Goal: Task Accomplishment & Management: Use online tool/utility

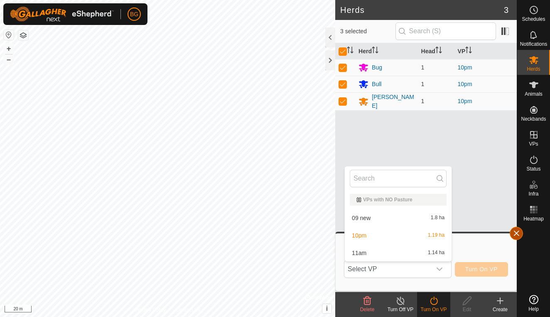
click at [514, 234] on button "button" at bounding box center [516, 232] width 13 height 13
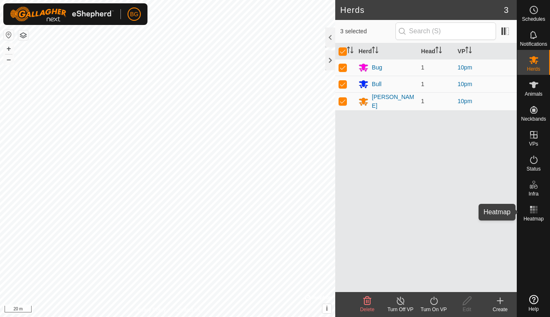
click at [532, 208] on rect at bounding box center [531, 207] width 2 height 2
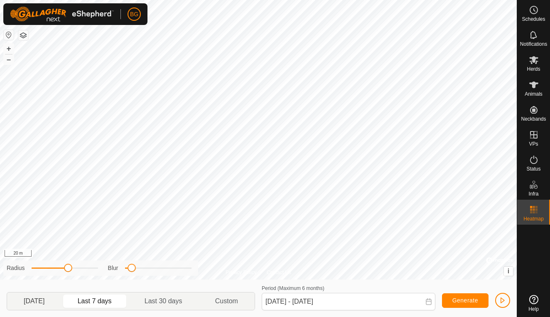
click at [42, 301] on p-togglebutton "[DATE]" at bounding box center [34, 300] width 54 height 17
type input "[DATE] - [DATE]"
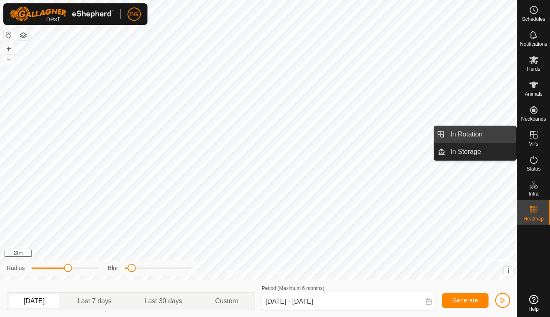
click at [476, 135] on link "In Rotation" at bounding box center [480, 134] width 71 height 17
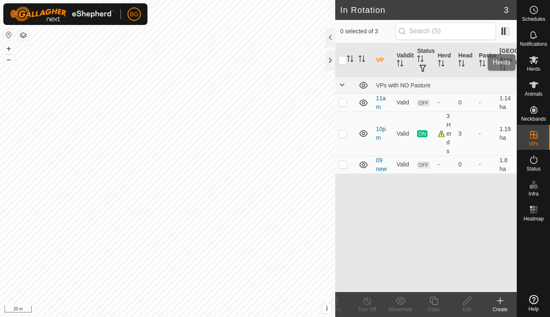
click at [533, 62] on icon at bounding box center [533, 60] width 9 height 8
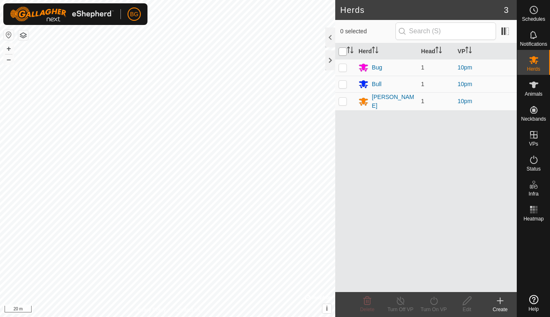
click at [344, 50] on input "checkbox" at bounding box center [343, 51] width 8 height 8
checkbox input "true"
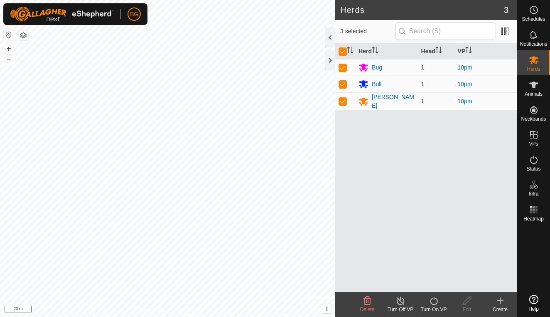
click at [434, 301] on icon at bounding box center [434, 300] width 10 height 10
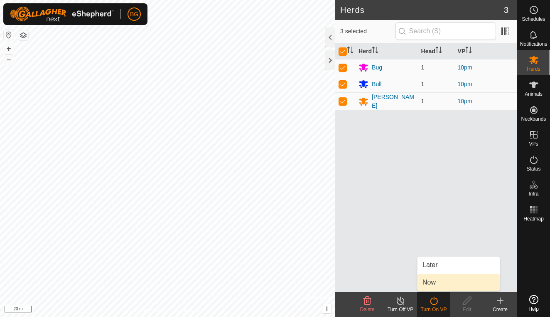
click at [431, 282] on link "Now" at bounding box center [459, 282] width 82 height 17
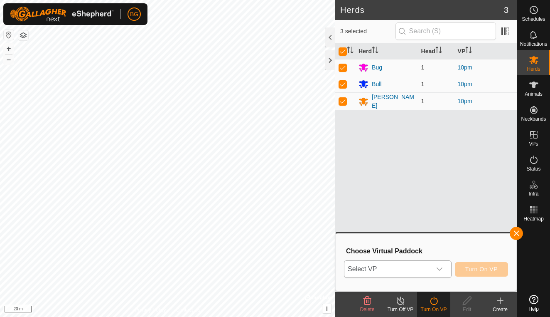
click at [435, 272] on div "dropdown trigger" at bounding box center [439, 268] width 17 height 17
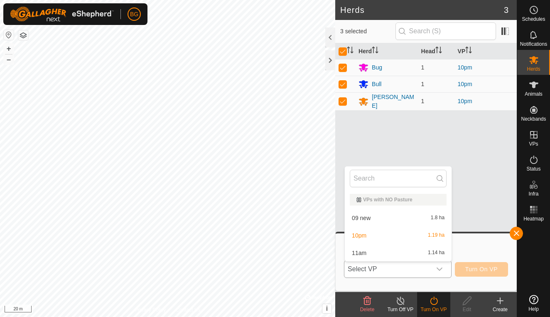
click at [408, 253] on li "11am 1.14 ha" at bounding box center [398, 252] width 107 height 17
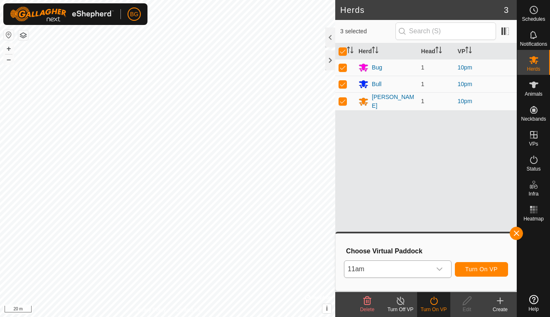
click at [471, 272] on span "Turn On VP" at bounding box center [481, 268] width 32 height 7
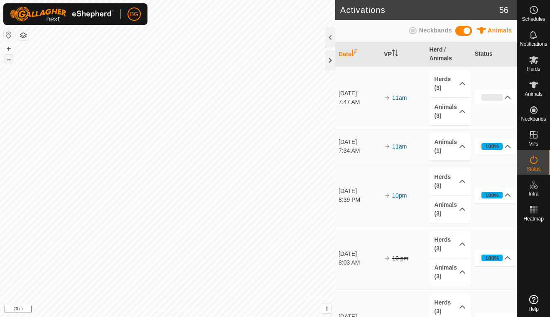
click at [9, 62] on button "–" at bounding box center [9, 59] width 10 height 10
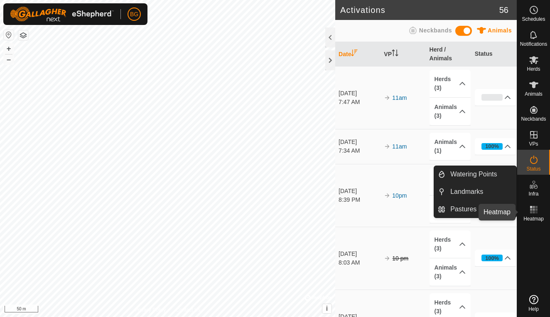
click at [533, 208] on icon at bounding box center [534, 209] width 10 height 10
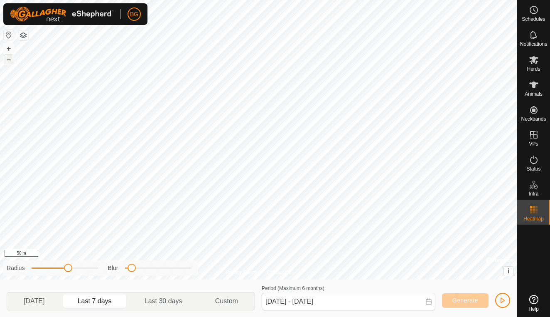
click at [7, 61] on button "–" at bounding box center [9, 59] width 10 height 10
click at [9, 50] on button "+" at bounding box center [9, 49] width 10 height 10
click at [11, 60] on button "–" at bounding box center [9, 59] width 10 height 10
